Goal: Task Accomplishment & Management: Use online tool/utility

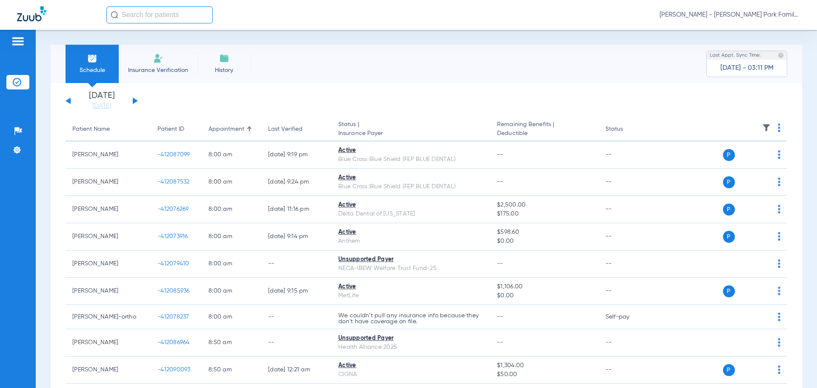
click at [131, 100] on div "[DATE] [DATE] [DATE] [DATE] [DATE] [DATE] [DATE] [DATE] [DATE] [DATE] [DATE] [D…" at bounding box center [102, 100] width 72 height 19
click at [134, 100] on button at bounding box center [135, 100] width 5 height 6
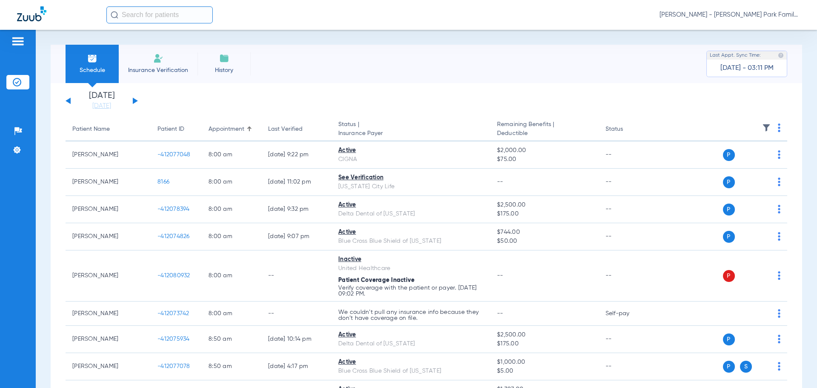
click at [762, 127] on img at bounding box center [766, 127] width 9 height 9
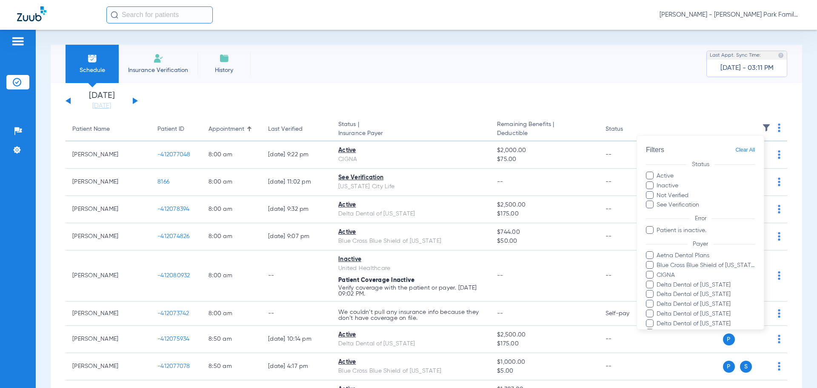
scroll to position [175, 0]
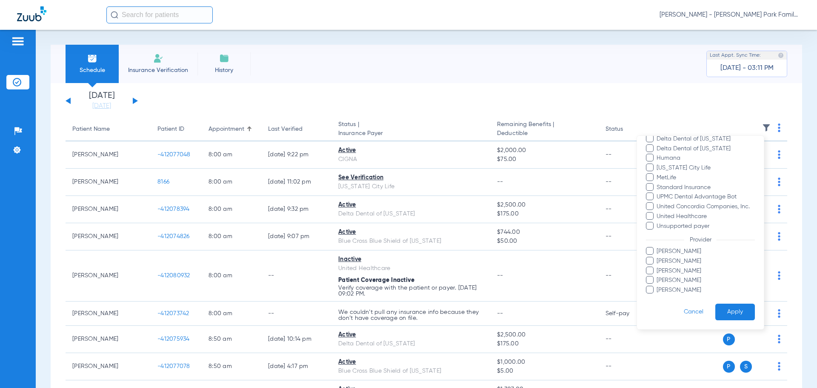
click at [666, 252] on span "[PERSON_NAME]" at bounding box center [705, 251] width 99 height 9
click at [658, 257] on input "[PERSON_NAME]" at bounding box center [658, 257] width 0 height 0
click at [722, 315] on button "Apply" at bounding box center [735, 311] width 40 height 17
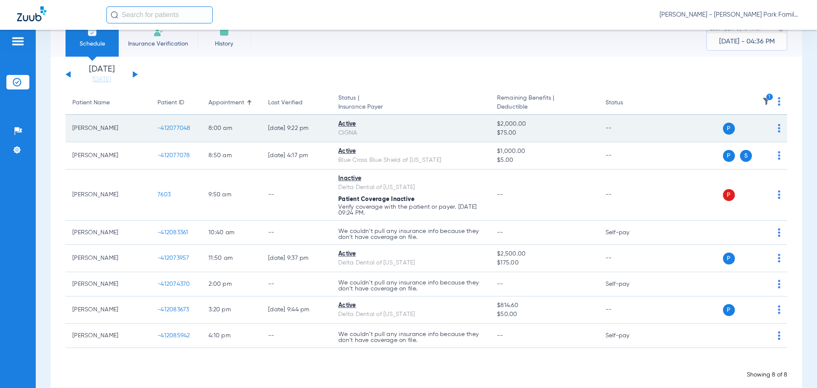
scroll to position [41, 0]
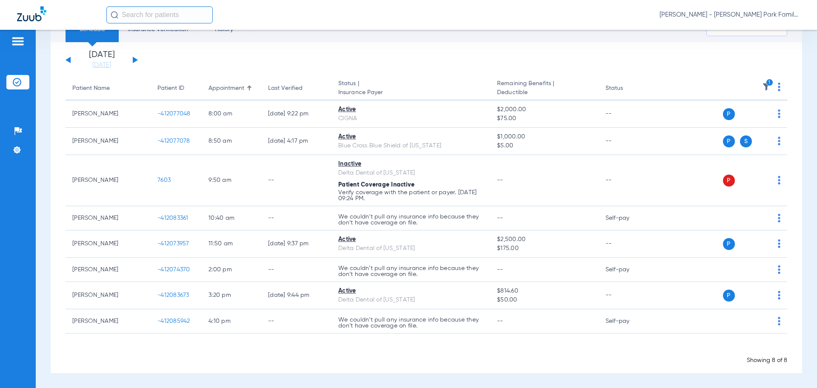
click at [762, 89] on img at bounding box center [766, 87] width 9 height 9
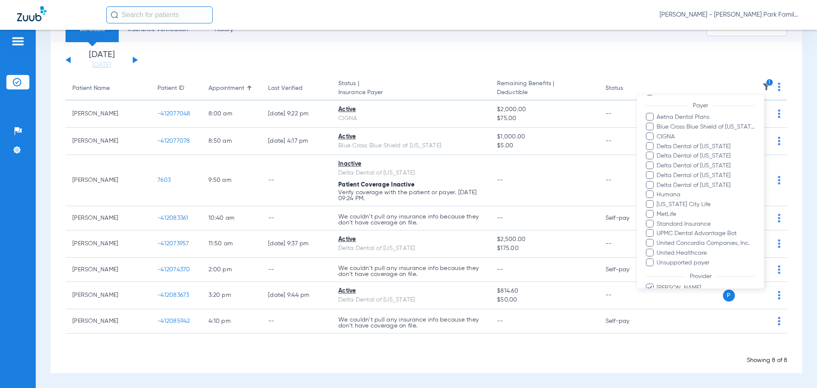
scroll to position [175, 0]
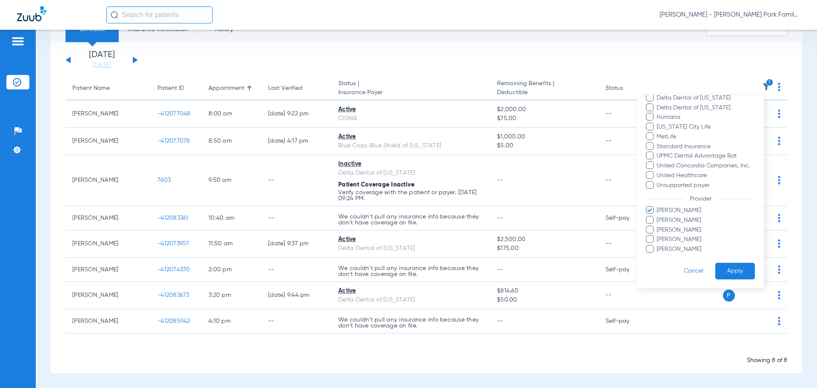
click at [666, 213] on span "[PERSON_NAME]" at bounding box center [705, 210] width 99 height 9
click at [658, 216] on input "[PERSON_NAME]" at bounding box center [658, 216] width 0 height 0
click at [662, 219] on span "[PERSON_NAME]" at bounding box center [705, 220] width 99 height 9
click at [658, 226] on input "[PERSON_NAME]" at bounding box center [658, 226] width 0 height 0
click at [729, 264] on button "Apply" at bounding box center [735, 271] width 40 height 17
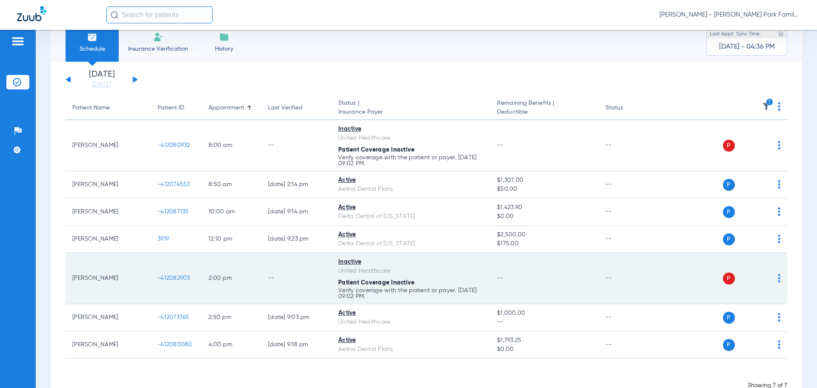
scroll to position [43, 0]
